Goal: Task Accomplishment & Management: Manage account settings

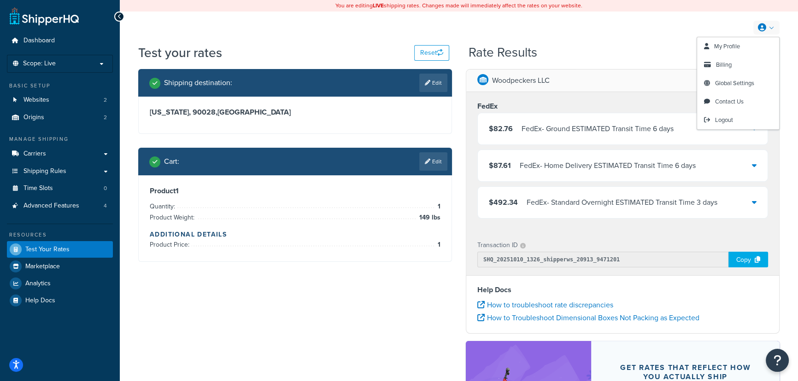
click at [768, 31] on link at bounding box center [766, 28] width 26 height 14
click at [724, 64] on span "Billing" at bounding box center [724, 64] width 16 height 9
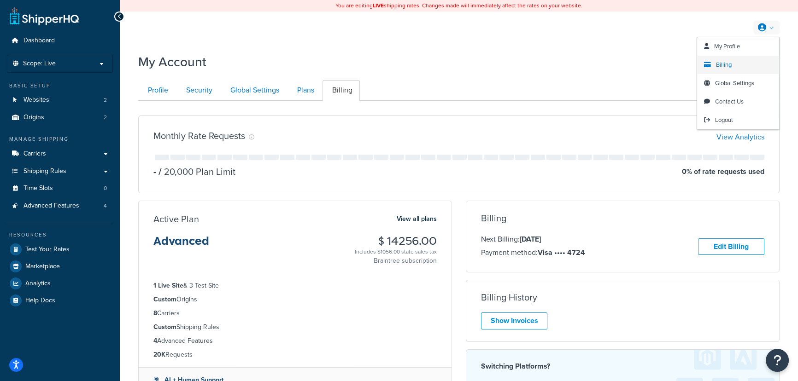
click at [724, 68] on span "Billing" at bounding box center [724, 64] width 16 height 9
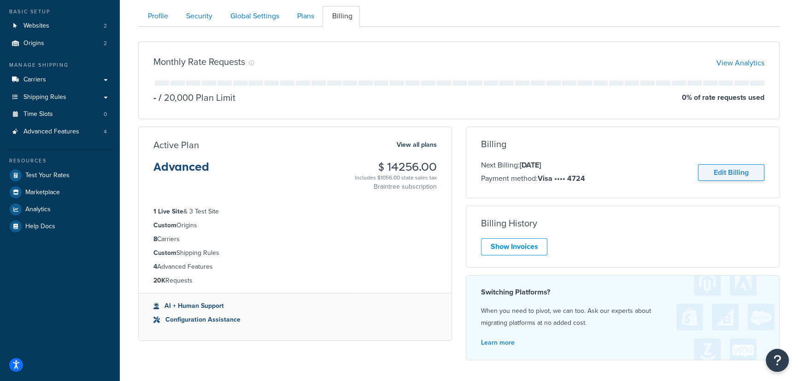
scroll to position [72, 0]
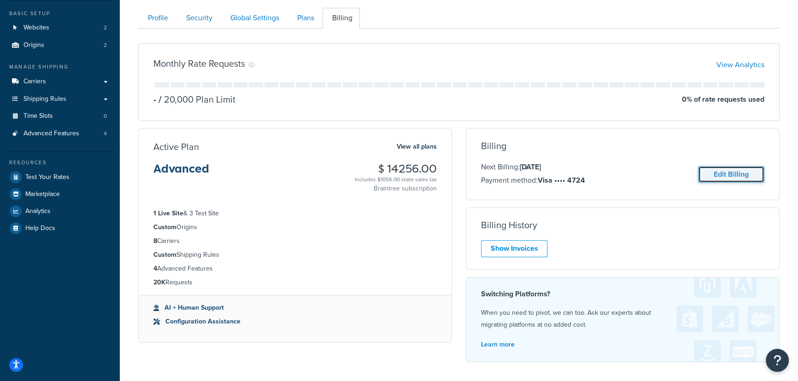
click at [719, 174] on link "Edit Billing" at bounding box center [731, 174] width 66 height 17
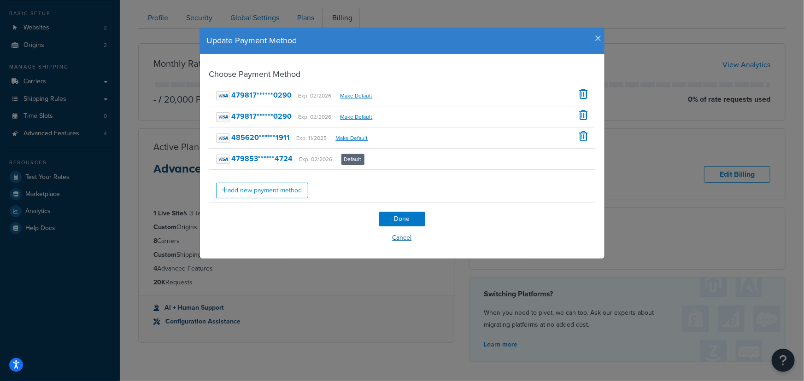
click at [398, 240] on button "Cancel" at bounding box center [402, 238] width 386 height 14
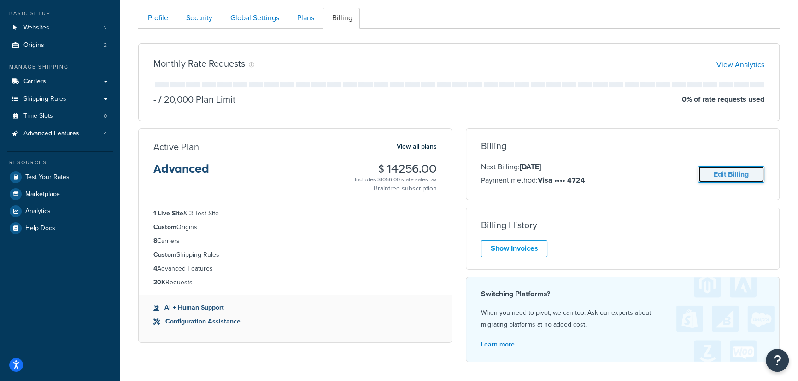
click at [720, 175] on link "Edit Billing" at bounding box center [731, 174] width 66 height 17
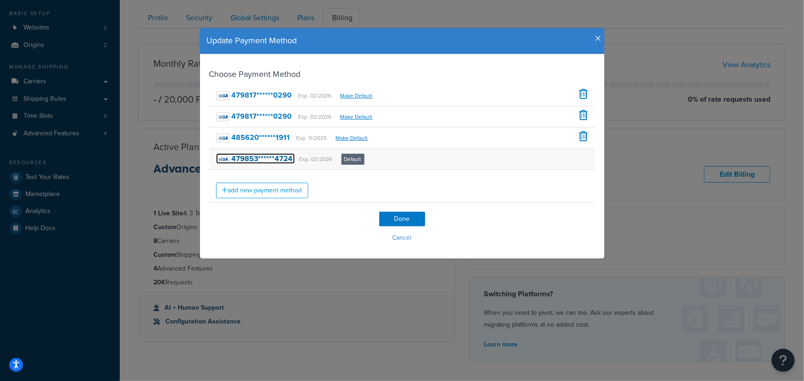
click at [252, 155] on strong "479853******4724" at bounding box center [262, 158] width 61 height 11
click at [313, 240] on button "Cancel" at bounding box center [402, 238] width 386 height 14
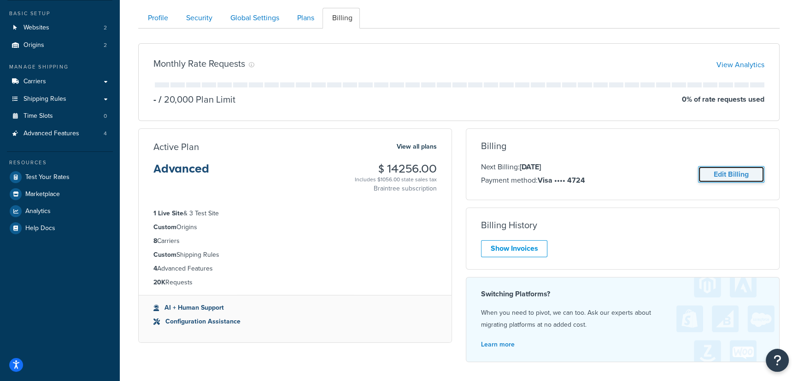
click at [720, 173] on link "Edit Billing" at bounding box center [731, 174] width 66 height 17
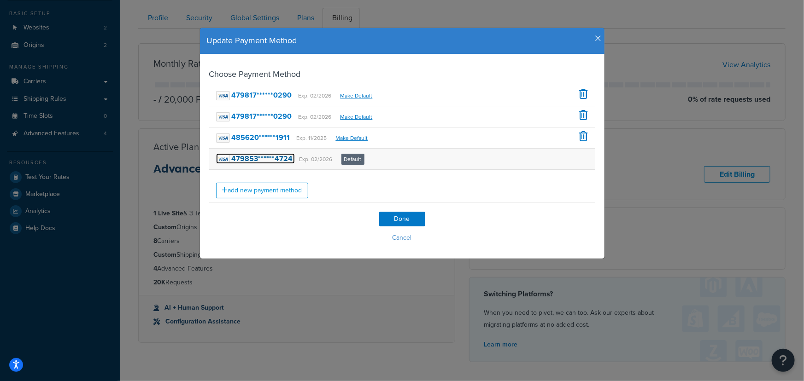
click at [233, 155] on strong "479853******4724" at bounding box center [262, 158] width 61 height 11
click at [216, 155] on img at bounding box center [223, 159] width 14 height 9
click at [395, 239] on button "Cancel" at bounding box center [402, 238] width 386 height 14
